Goal: Task Accomplishment & Management: Use online tool/utility

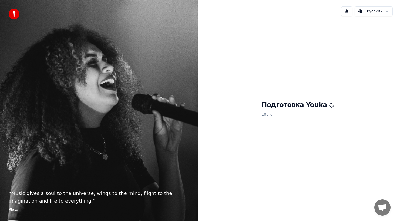
click at [286, 126] on div "Подготовка Youka 100 %" at bounding box center [298, 110] width 199 height 179
click at [317, 139] on div "Подготовка Youka 100 %" at bounding box center [298, 110] width 199 height 179
click at [273, 144] on div "Подготовка Youka 100 %" at bounding box center [298, 110] width 199 height 179
click at [226, 157] on div "Подготовка Youka 100 %" at bounding box center [298, 110] width 199 height 179
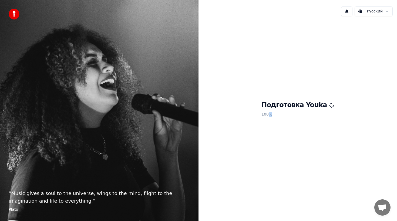
click at [288, 152] on div "Подготовка Youka 100 %" at bounding box center [298, 110] width 199 height 179
click at [18, 12] on img at bounding box center [14, 14] width 11 height 11
click at [11, 13] on img at bounding box center [14, 14] width 11 height 11
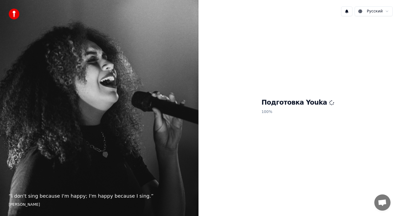
click at [367, 151] on div "Подготовка Youka 100 %" at bounding box center [298, 108] width 199 height 174
click at [269, 87] on div "Подготовка Youka 100 %" at bounding box center [298, 108] width 199 height 174
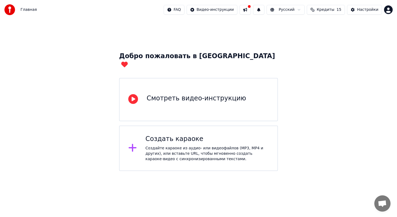
click at [182, 145] on div "Создайте караоке из аудио- или видеофайлов (MP3, MP4 и других), или вставьте UR…" at bounding box center [207, 153] width 123 height 16
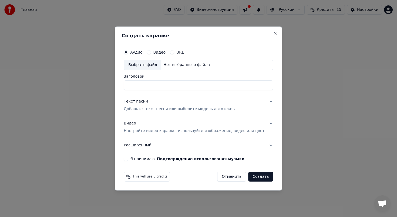
click at [151, 53] on button "Видео" at bounding box center [149, 52] width 4 height 4
click at [133, 54] on div "Аудио" at bounding box center [133, 52] width 19 height 4
click at [128, 53] on button "Аудио" at bounding box center [126, 52] width 4 height 4
click at [230, 180] on button "Отменить" at bounding box center [231, 177] width 29 height 10
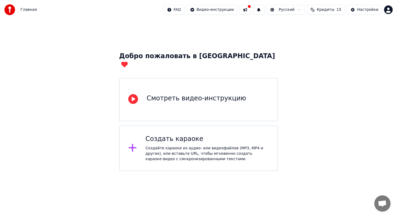
click at [164, 145] on div "Создайте караоке из аудио- или видеофайлов (MP3, MP4 и других), или вставьте UR…" at bounding box center [207, 153] width 123 height 16
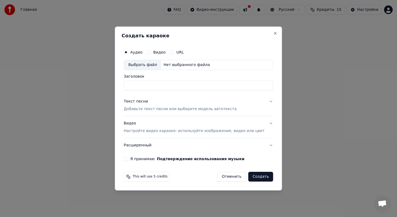
click at [185, 67] on div "Нет выбранного файла" at bounding box center [186, 64] width 51 height 5
click at [170, 108] on p "Добавьте текст песни или выберите модель автотекста" at bounding box center [180, 108] width 113 height 5
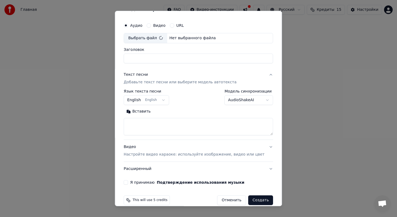
scroll to position [19, 0]
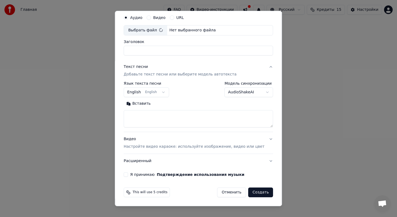
click at [259, 191] on button "Создать" at bounding box center [260, 192] width 25 height 10
type input "**********"
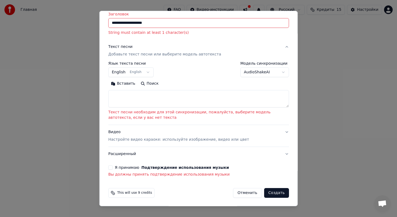
scroll to position [47, 0]
click at [185, 98] on textarea at bounding box center [198, 97] width 181 height 17
click at [245, 77] on div "**********" at bounding box center [198, 84] width 181 height 46
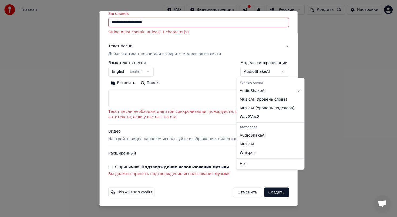
click at [245, 75] on body "**********" at bounding box center [198, 85] width 397 height 171
click at [184, 68] on body "**********" at bounding box center [198, 85] width 397 height 171
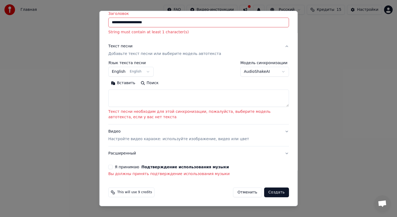
click at [152, 84] on button "Поиск" at bounding box center [149, 83] width 23 height 9
click at [110, 167] on button "Я принимаю Подтверждение использования музыки" at bounding box center [110, 167] width 4 height 4
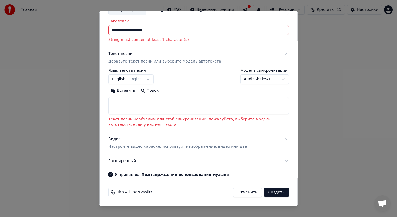
scroll to position [39, 0]
click at [269, 192] on button "Создать" at bounding box center [276, 192] width 25 height 10
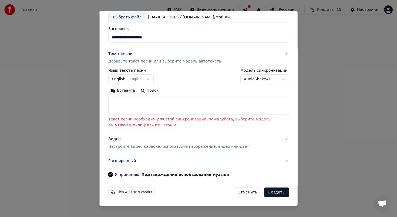
scroll to position [32, 0]
click at [271, 193] on button "Создать" at bounding box center [276, 192] width 25 height 10
click at [166, 111] on textarea at bounding box center [198, 105] width 181 height 17
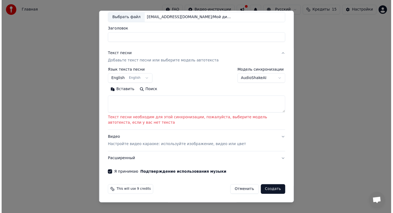
scroll to position [19, 0]
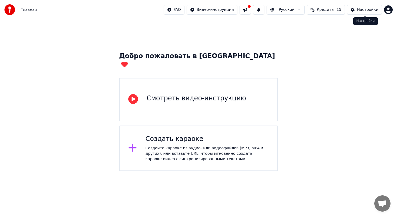
click at [369, 9] on div "Настройки" at bounding box center [367, 9] width 21 height 5
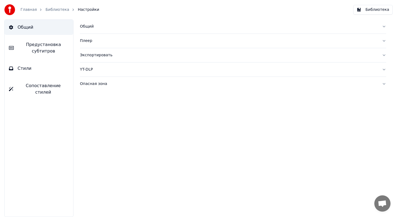
drag, startPoint x: 392, startPoint y: 203, endPoint x: 345, endPoint y: 147, distance: 73.2
click at [386, 198] on body "Главная Библиотека Настройки Библиотека Общий Предустановка субтитров Стили Соп…" at bounding box center [198, 108] width 397 height 217
click at [340, 138] on div "Общий Плеер Экспортировать YT-DLP Опасная зона" at bounding box center [233, 117] width 328 height 197
click at [379, 12] on button "Библиотека" at bounding box center [372, 10] width 39 height 10
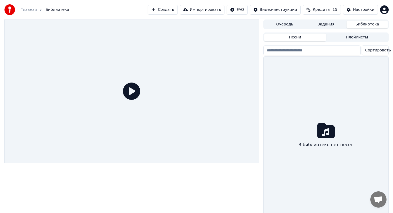
click at [325, 24] on button "Задания" at bounding box center [325, 25] width 41 height 8
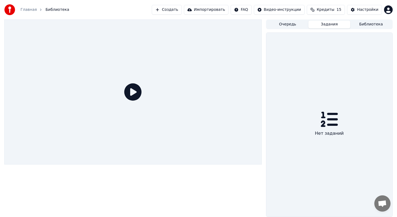
click at [291, 21] on button "Очередь" at bounding box center [288, 25] width 42 height 8
click at [327, 26] on button "Задания" at bounding box center [330, 25] width 42 height 8
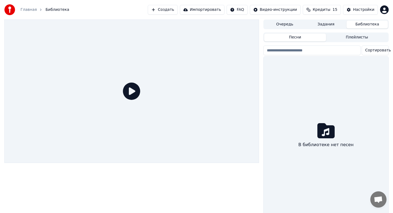
click at [368, 26] on button "Библиотека" at bounding box center [367, 25] width 41 height 8
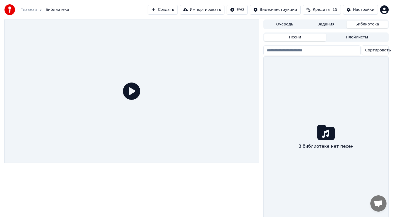
click at [355, 34] on button "Плейлисты" at bounding box center [357, 38] width 62 height 8
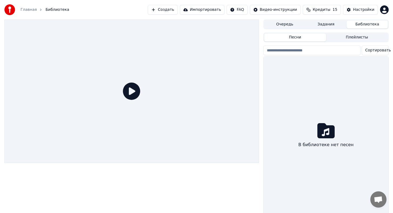
click at [307, 37] on button "Песни" at bounding box center [295, 38] width 62 height 8
click at [283, 106] on div "В библиотеке нет песен" at bounding box center [326, 135] width 125 height 159
click at [315, 125] on div "В библиотеке нет песен" at bounding box center [326, 135] width 125 height 159
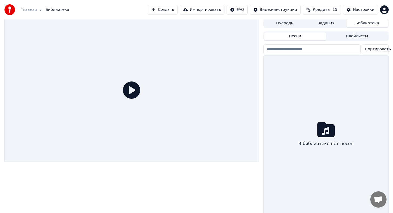
scroll to position [1, 1]
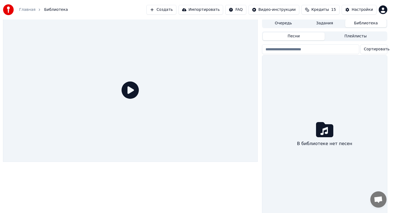
click at [166, 14] on button "Создать" at bounding box center [161, 10] width 30 height 10
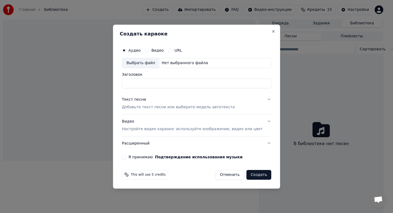
scroll to position [1, 0]
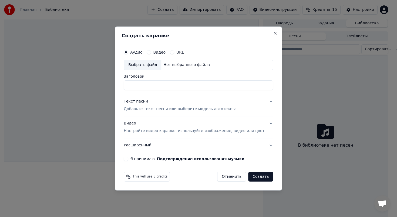
click at [224, 175] on button "Отменить" at bounding box center [231, 177] width 29 height 10
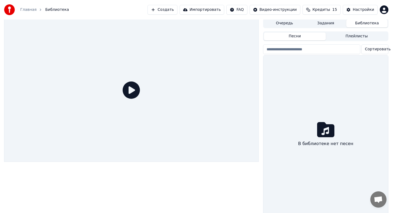
click at [207, 13] on button "Импортировать" at bounding box center [202, 10] width 45 height 10
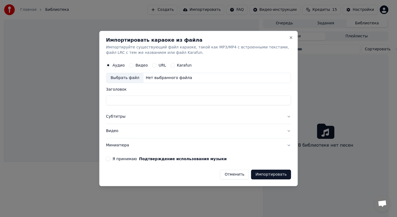
click at [235, 173] on button "Отменить" at bounding box center [234, 174] width 29 height 10
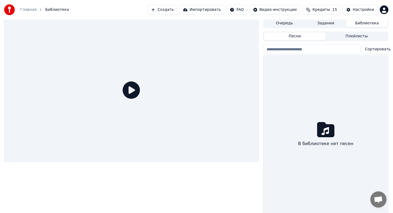
click at [49, 12] on span "Библиотека" at bounding box center [57, 9] width 24 height 5
click at [30, 6] on div "Главная Библиотека" at bounding box center [36, 9] width 65 height 11
click at [13, 9] on img at bounding box center [9, 9] width 11 height 11
